Goal: Task Accomplishment & Management: Manage account settings

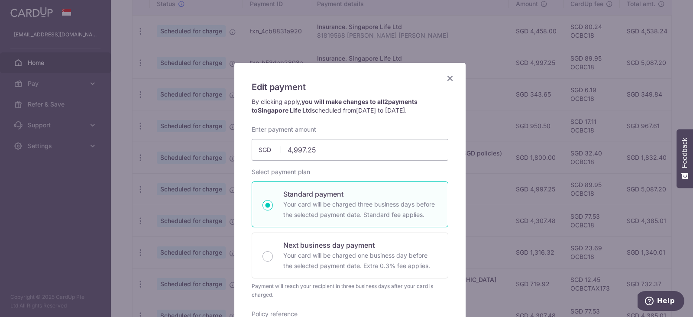
scroll to position [58, 0]
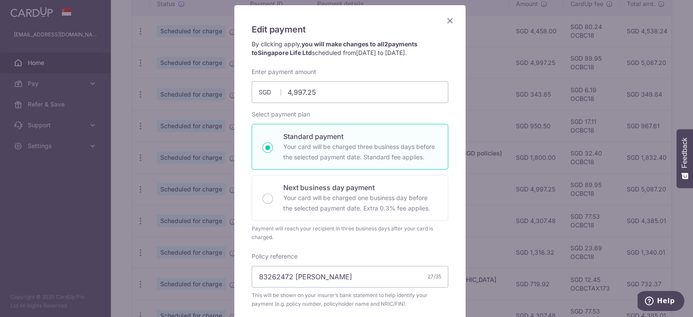
click at [449, 18] on icon "Close" at bounding box center [450, 20] width 10 height 11
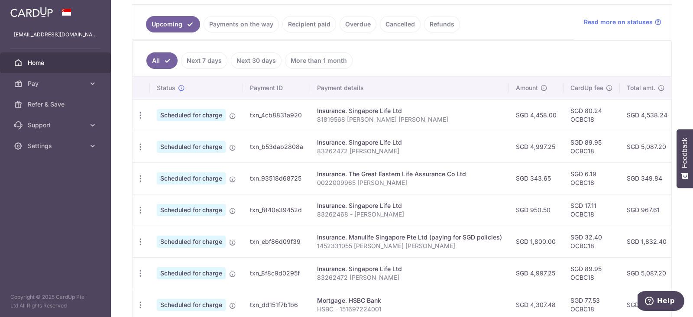
scroll to position [191, 0]
click at [301, 25] on link "Recipient paid" at bounding box center [309, 24] width 54 height 16
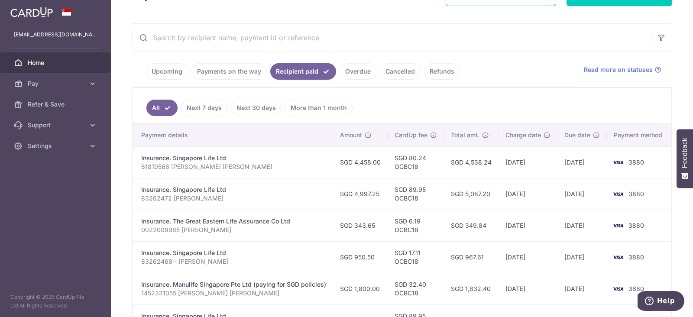
scroll to position [143, 0]
click at [240, 74] on link "Payments on the way" at bounding box center [228, 72] width 75 height 16
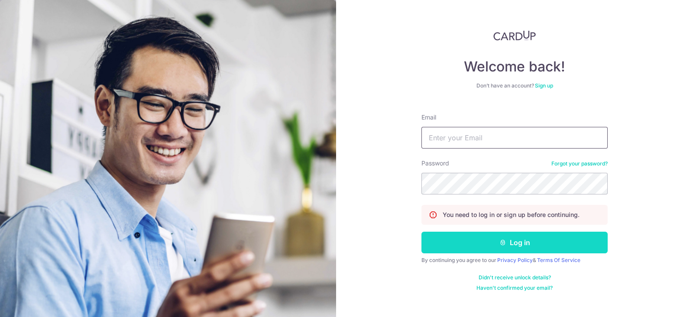
type input "[EMAIL_ADDRESS][DOMAIN_NAME]"
click at [527, 245] on button "Log in" at bounding box center [514, 243] width 186 height 22
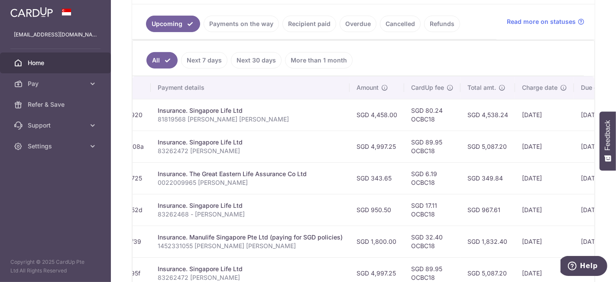
scroll to position [0, 162]
click at [426, 50] on ul "All Next 7 days Next 30 days More than 1 month" at bounding box center [358, 58] width 451 height 35
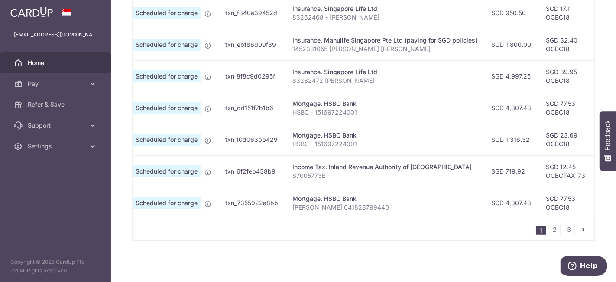
scroll to position [0, 0]
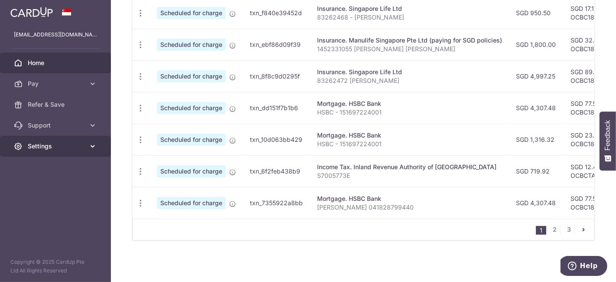
click at [47, 145] on span "Settings" at bounding box center [56, 146] width 57 height 9
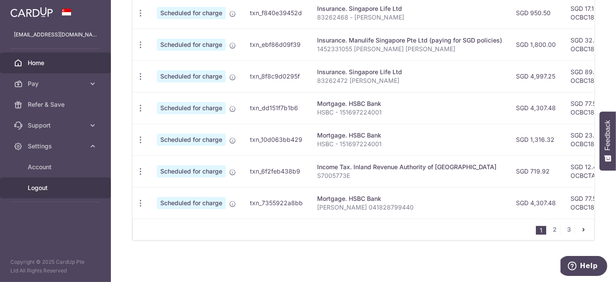
click at [44, 186] on span "Logout" at bounding box center [56, 187] width 57 height 9
